Goal: Task Accomplishment & Management: Use online tool/utility

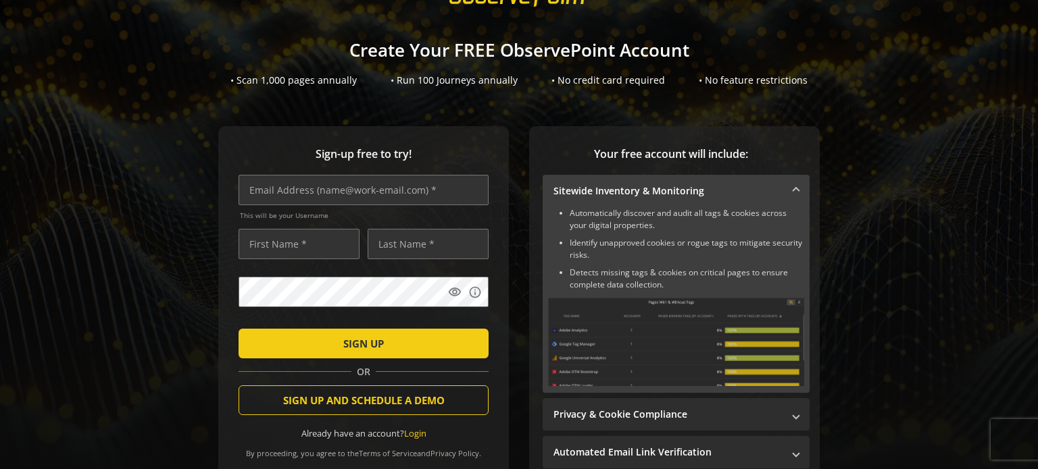
scroll to position [52, 0]
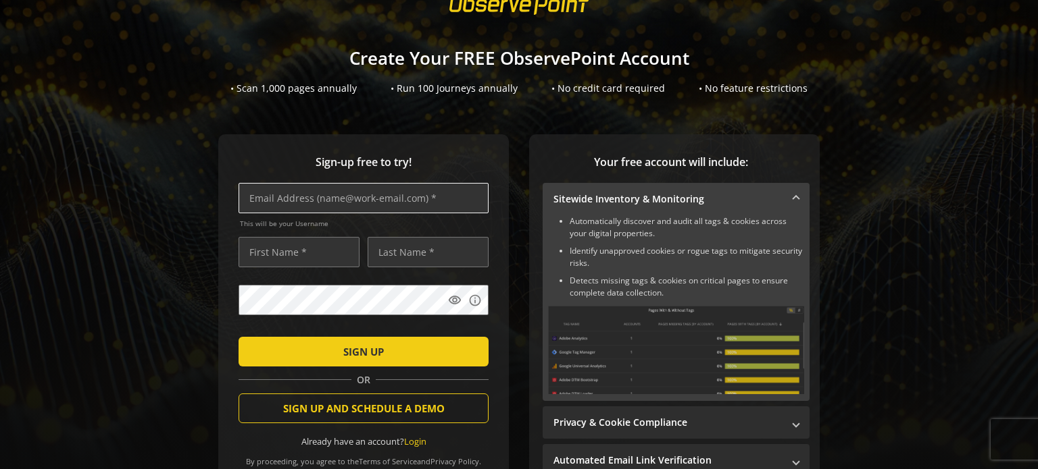
click at [324, 199] on input "text" at bounding box center [363, 198] width 250 height 30
type input "[EMAIL_ADDRESS][DOMAIN_NAME]"
type input "[PERSON_NAME]"
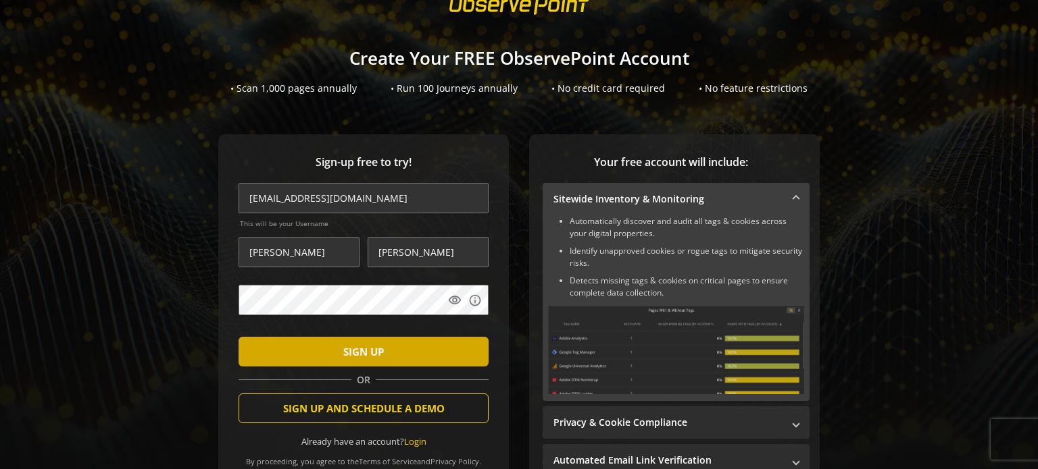
click at [405, 360] on span "submit" at bounding box center [363, 352] width 250 height 32
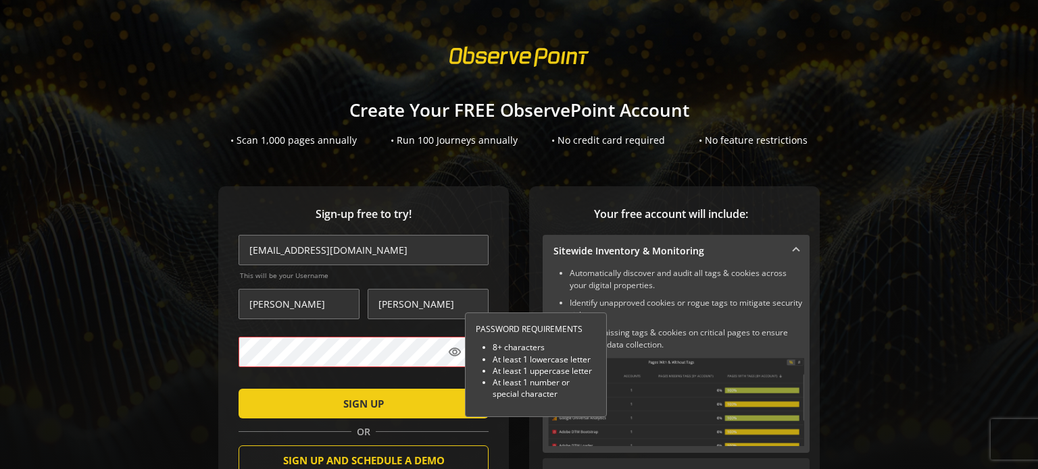
scroll to position [3, 0]
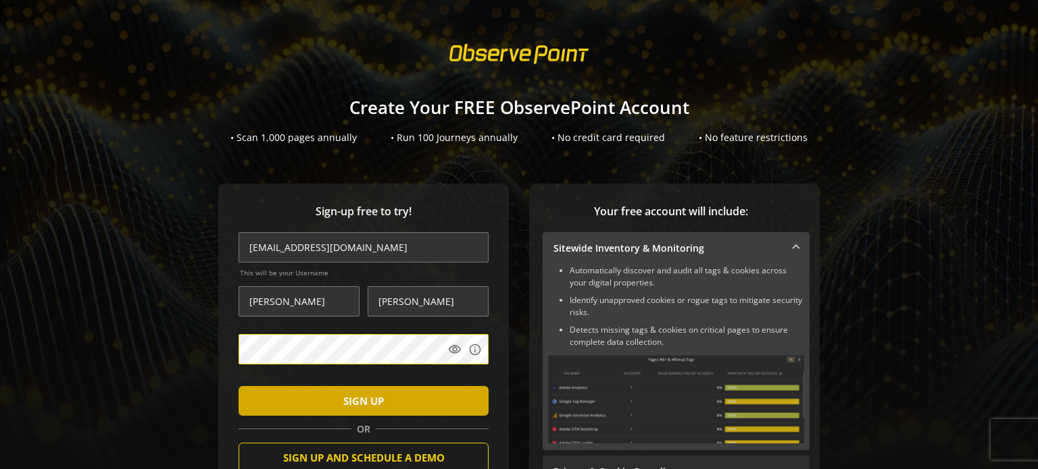
click at [308, 399] on span "submit" at bounding box center [363, 401] width 250 height 32
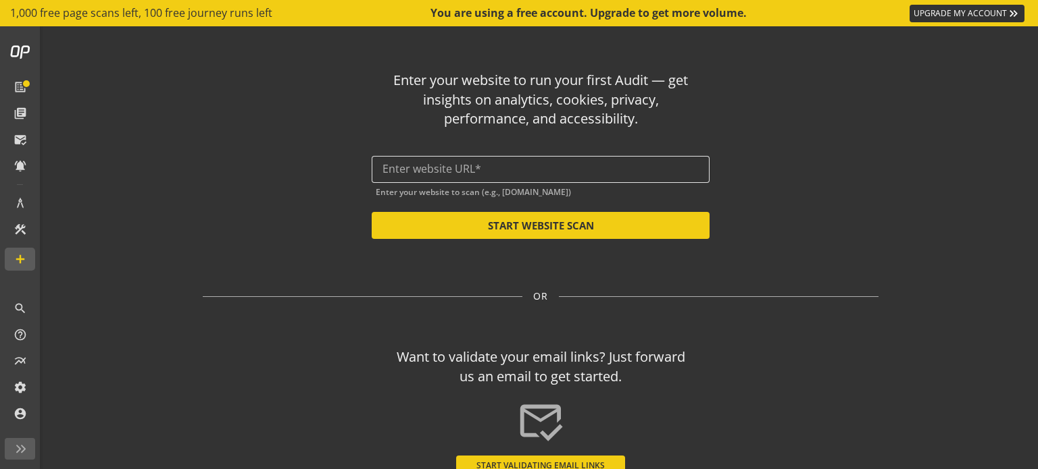
click at [503, 176] on div at bounding box center [540, 169] width 316 height 27
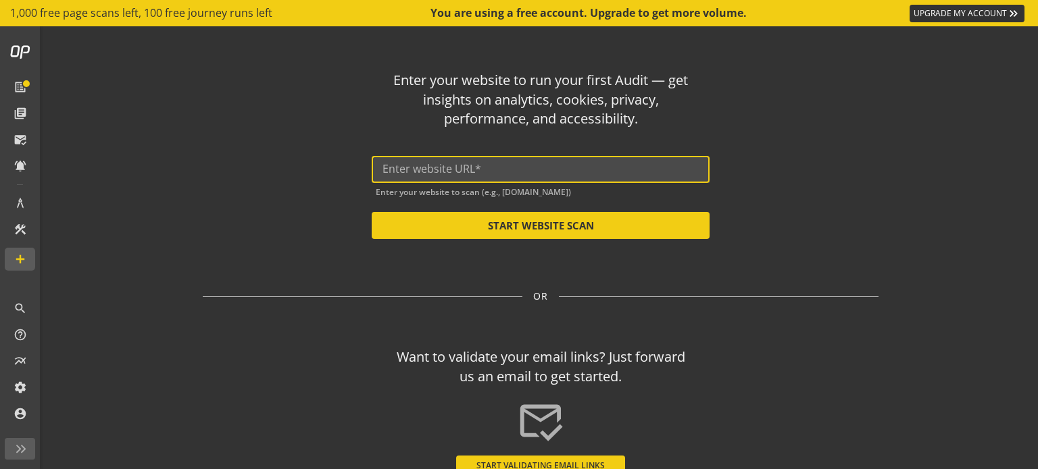
click at [502, 172] on input "text" at bounding box center [540, 169] width 316 height 13
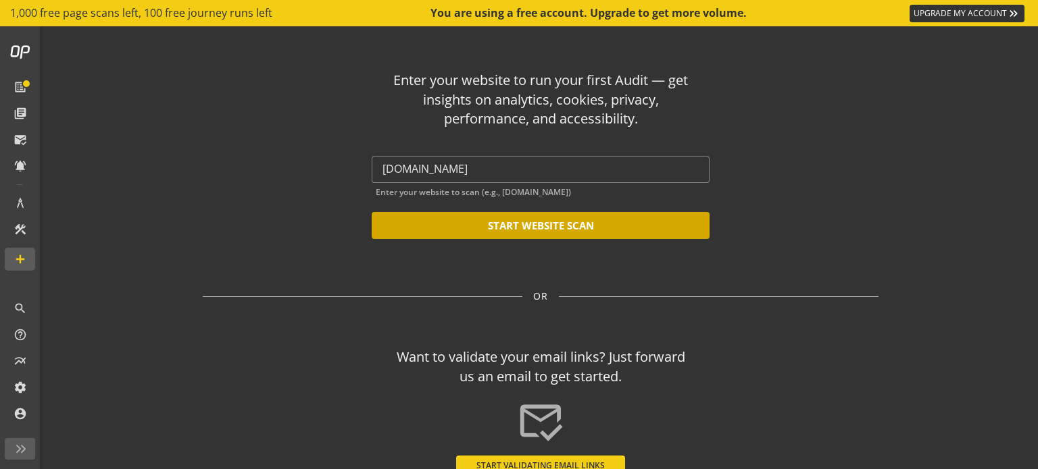
click at [518, 229] on button "START WEBSITE SCAN" at bounding box center [541, 225] width 338 height 27
type input "[URL][DOMAIN_NAME]"
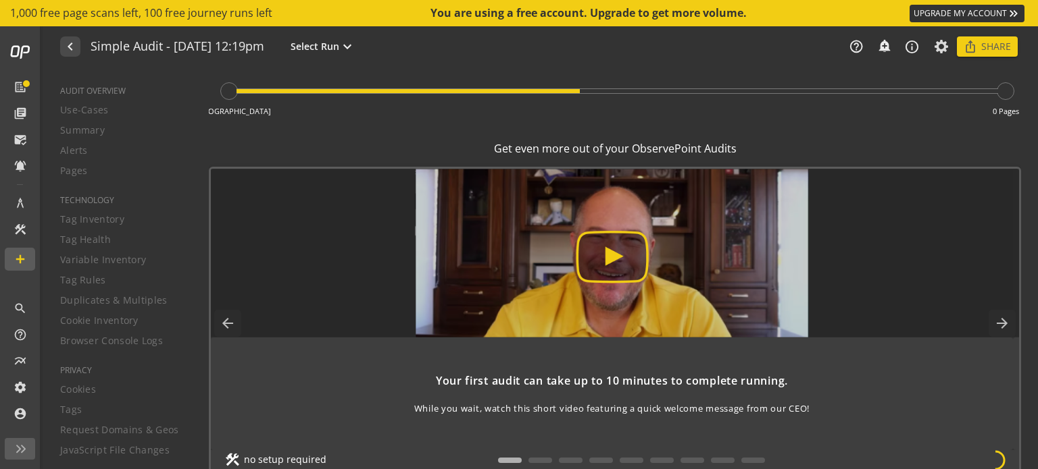
scroll to position [76, 0]
click at [605, 254] on img at bounding box center [611, 254] width 997 height 169
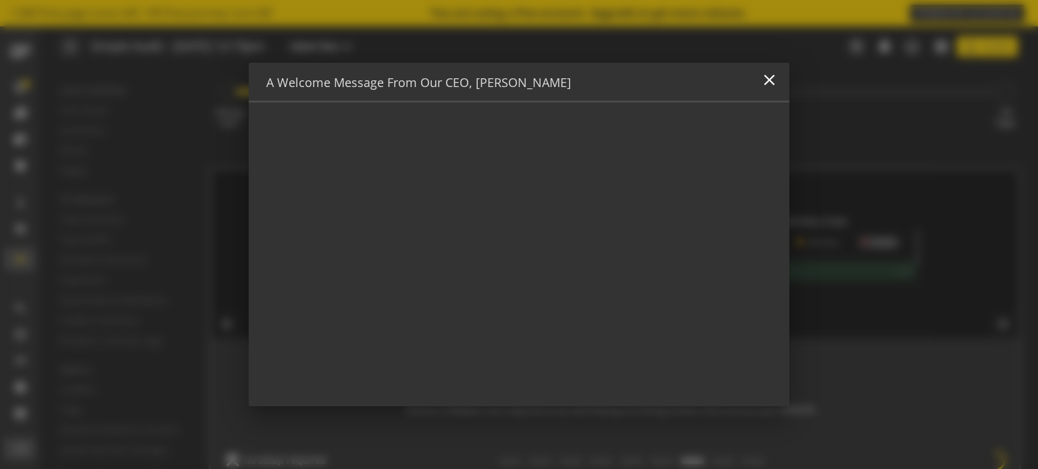
click at [771, 89] on op-close-btn "close" at bounding box center [769, 82] width 18 height 22
click at [770, 84] on mat-icon "close" at bounding box center [769, 80] width 18 height 18
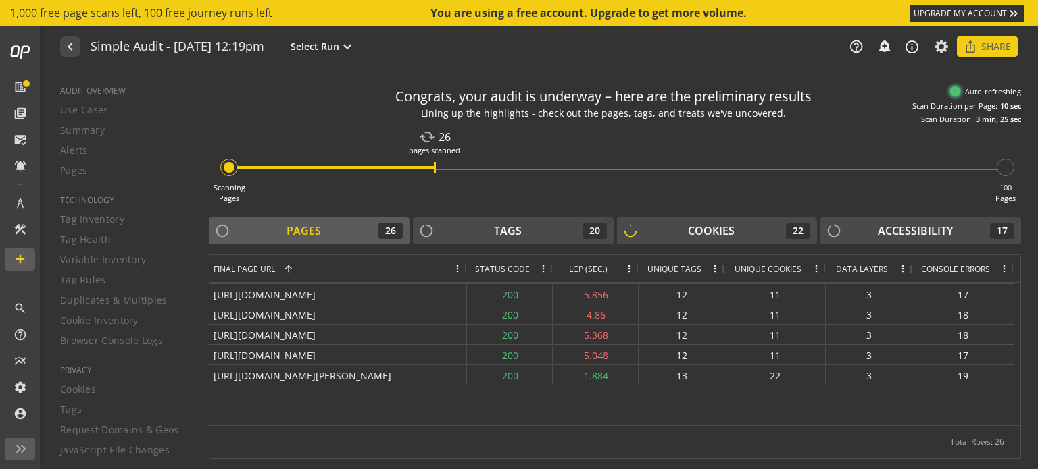
scroll to position [0, 0]
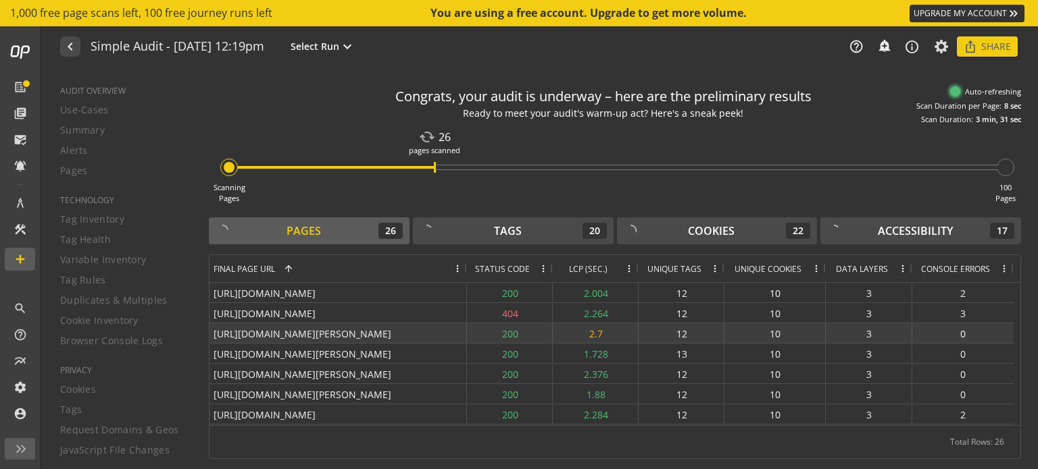
drag, startPoint x: 215, startPoint y: 331, endPoint x: 261, endPoint y: 331, distance: 46.6
click at [261, 331] on div "[URL][DOMAIN_NAME][PERSON_NAME]" at bounding box center [337, 334] width 257 height 20
